Goal: Go to known website: Go to known website

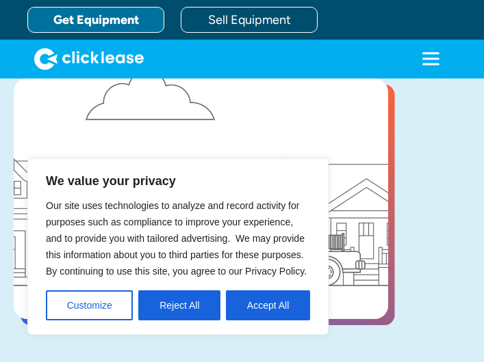
scroll to position [274, 0]
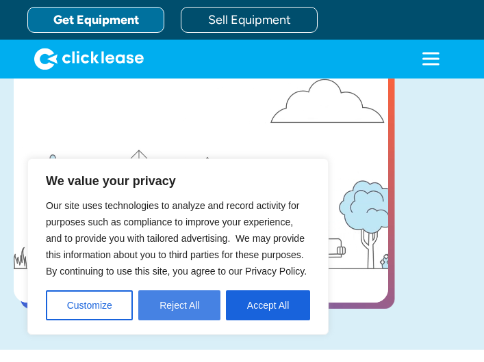
click at [211, 306] on button "Reject All" at bounding box center [179, 306] width 82 height 30
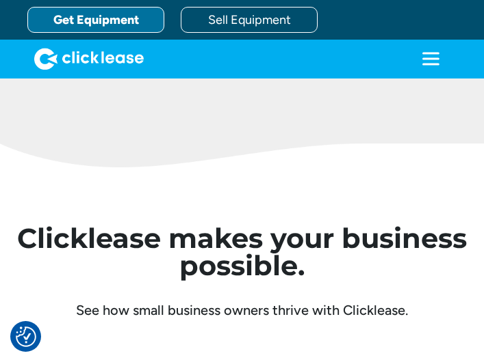
scroll to position [4377, 0]
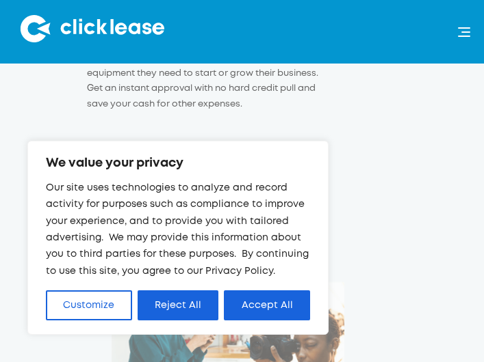
scroll to position [274, 0]
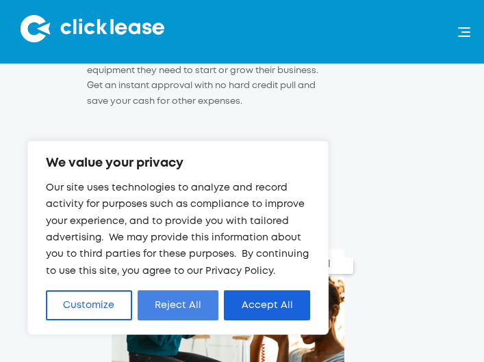
click at [172, 300] on button "Reject All" at bounding box center [177, 306] width 81 height 30
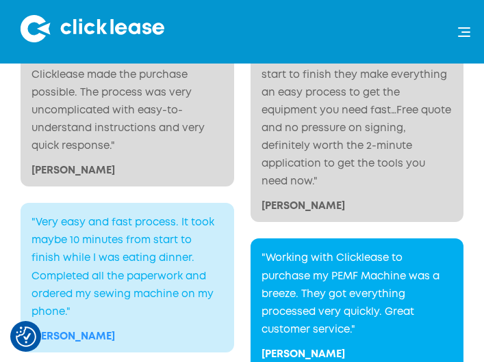
scroll to position [3380, 0]
